Goal: Find specific page/section: Find specific page/section

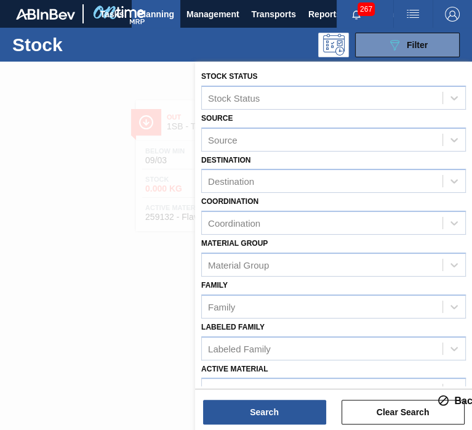
scroll to position [155, 0]
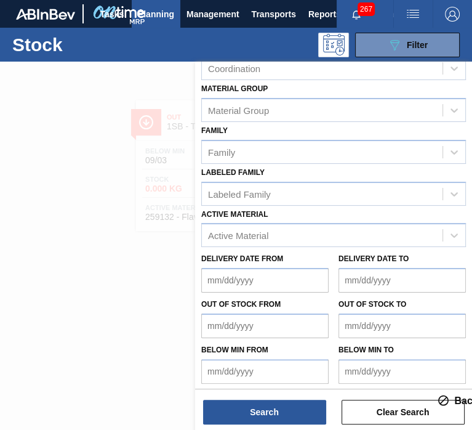
click at [114, 246] on div at bounding box center [236, 277] width 472 height 430
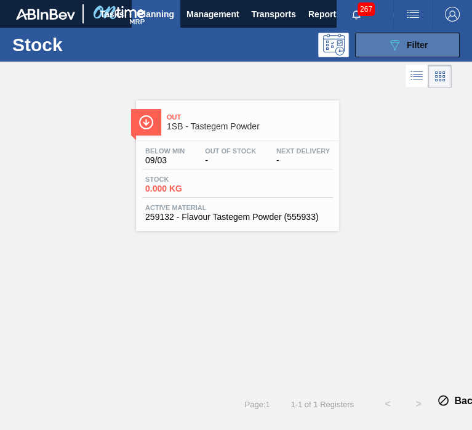
click at [376, 38] on button "089F7B8B-B2A5-4AFE-B5C0-19BA573D28AC Filter" at bounding box center [407, 45] width 105 height 25
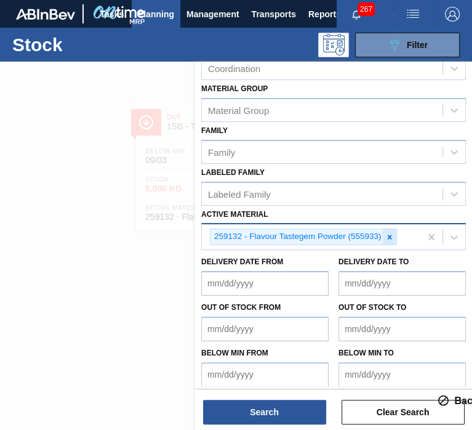
click at [390, 233] on icon at bounding box center [390, 237] width 9 height 9
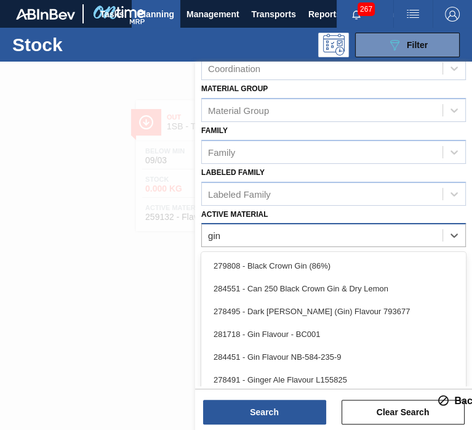
type Material "gin"
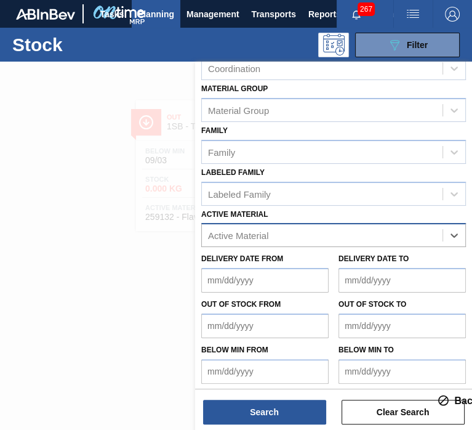
click at [260, 232] on div "Active Material" at bounding box center [238, 235] width 60 height 10
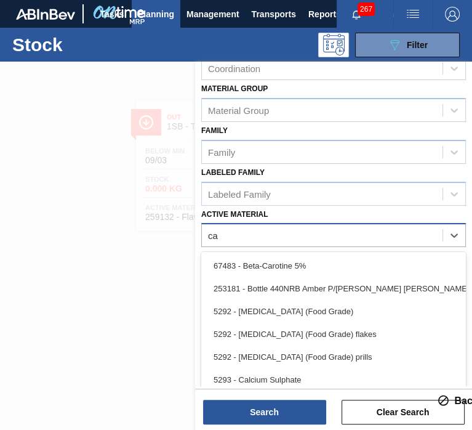
type Material "c"
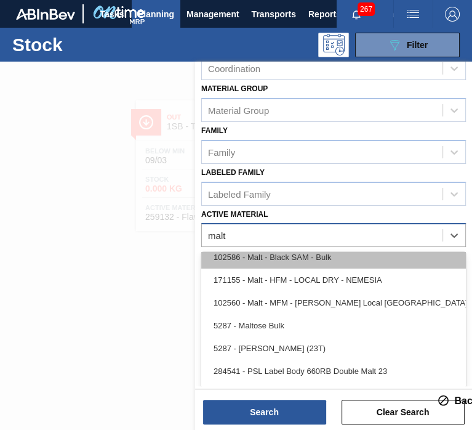
scroll to position [79, 0]
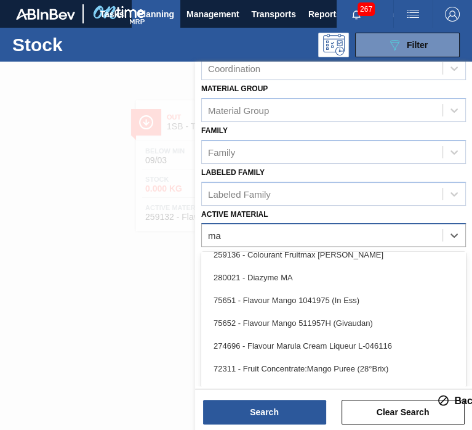
type Material "m"
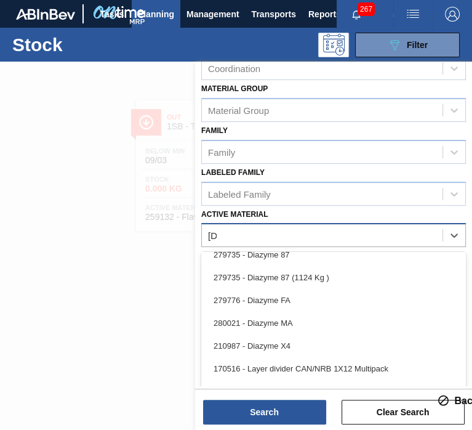
scroll to position [0, 0]
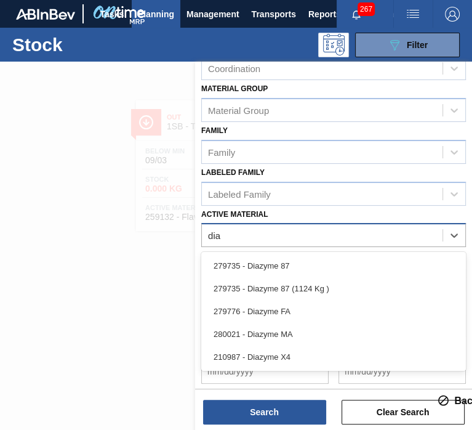
type Material "dia"
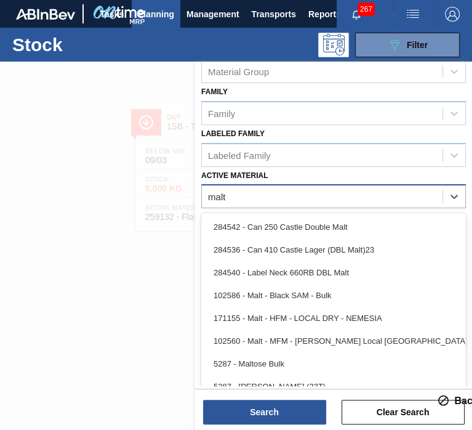
type Material "malt"
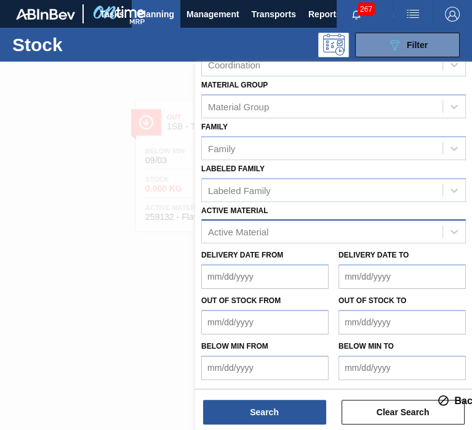
scroll to position [155, 0]
